Goal: Complete application form

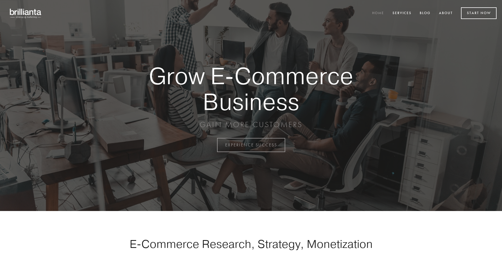
scroll to position [1424, 0]
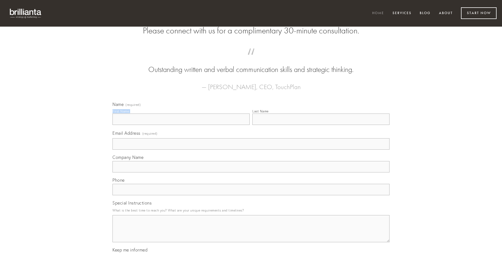
type input "[PERSON_NAME] DDS"
click at [321, 125] on input "Last Name" at bounding box center [320, 119] width 137 height 11
type input "[PERSON_NAME] DDS"
click at [251, 150] on input "Email Address (required)" at bounding box center [250, 143] width 277 height 11
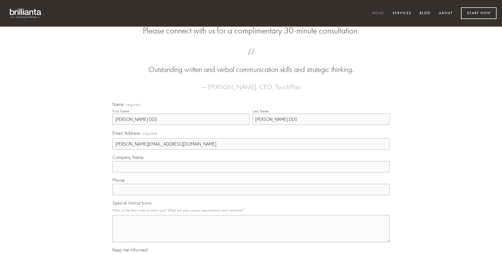
type input "[PERSON_NAME][EMAIL_ADDRESS][DOMAIN_NAME]"
click at [251, 173] on input "Company Name" at bounding box center [250, 166] width 277 height 11
type input "benigne"
click at [251, 195] on input "text" at bounding box center [250, 189] width 277 height 11
click at [251, 234] on textarea "Special Instructions" at bounding box center [250, 228] width 277 height 27
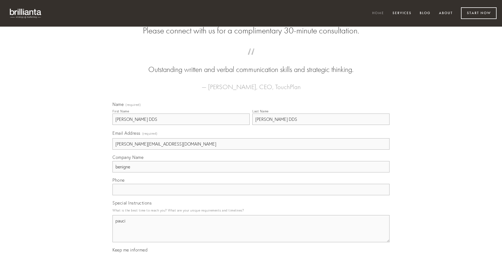
type textarea "pauci"
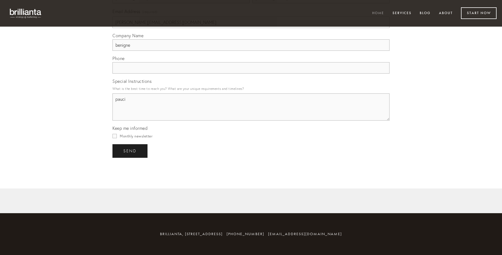
click at [130, 151] on span "send" at bounding box center [129, 151] width 13 height 5
